Goal: Find specific page/section: Find specific page/section

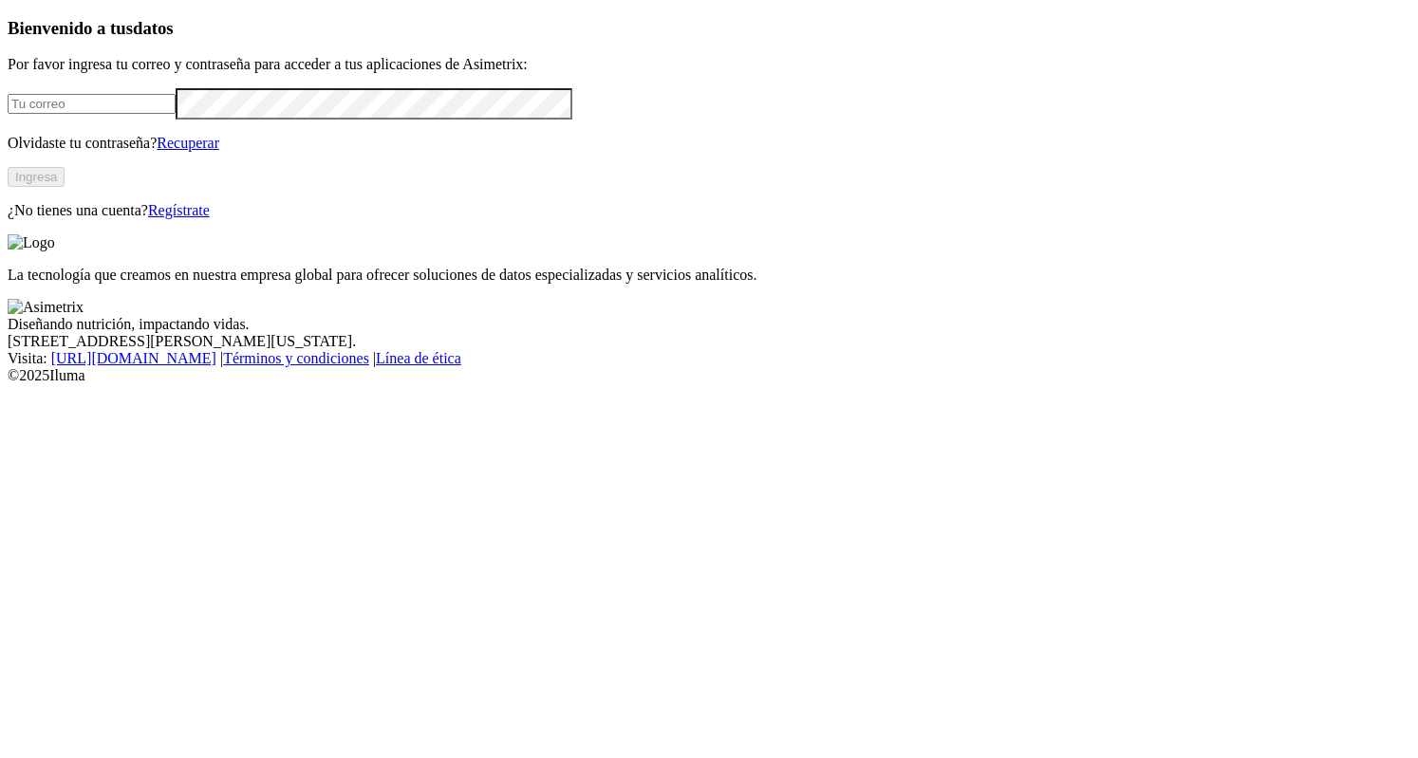
click at [150, 114] on input "email" at bounding box center [92, 104] width 168 height 20
type input "[PERSON_NAME][EMAIL_ADDRESS][PERSON_NAME][DOMAIN_NAME]"
click at [291, 219] on div "Bienvenido a tus datos Por favor ingresa tu correo y contraseña para acceder a …" at bounding box center [709, 118] width 1403 height 201
click at [65, 187] on button "Ingresa" at bounding box center [36, 177] width 57 height 20
